Goal: Information Seeking & Learning: Learn about a topic

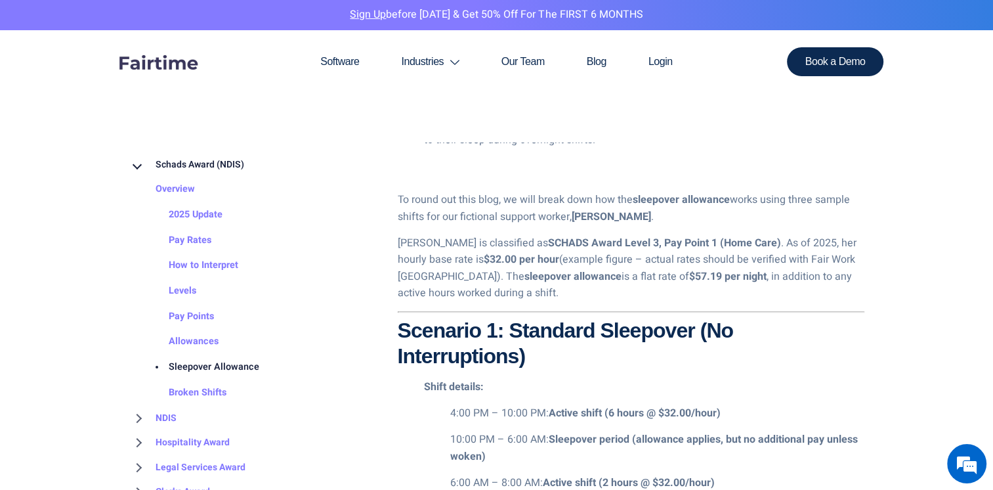
scroll to position [1541, 0]
click at [194, 344] on link "Allowances" at bounding box center [180, 343] width 76 height 26
click at [186, 342] on link "Allowances" at bounding box center [180, 343] width 76 height 26
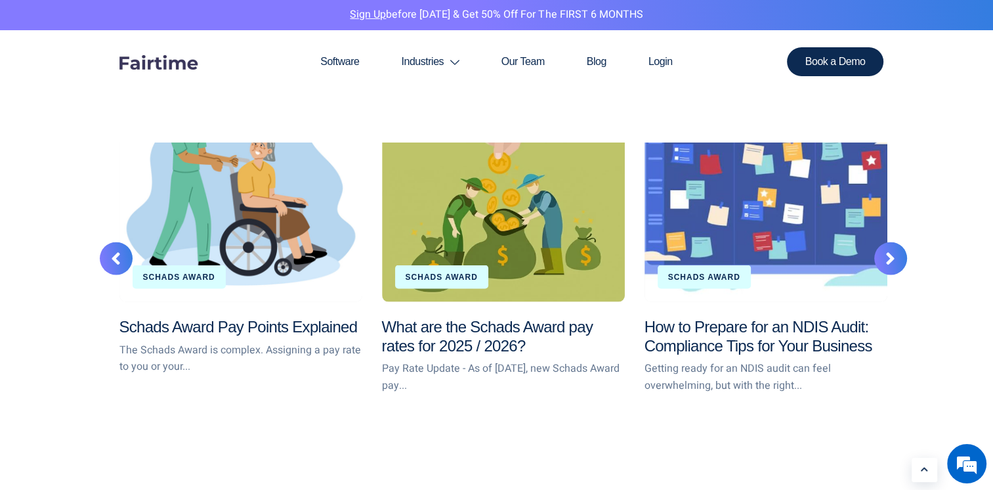
scroll to position [2492, 0]
